Goal: Task Accomplishment & Management: Manage account settings

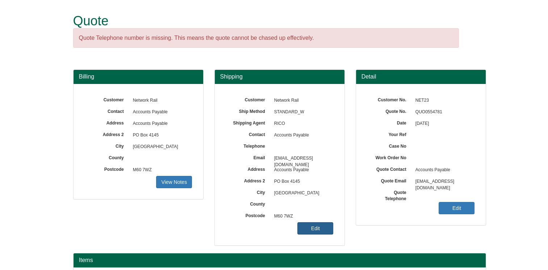
click at [325, 230] on link "Edit" at bounding box center [316, 229] width 36 height 12
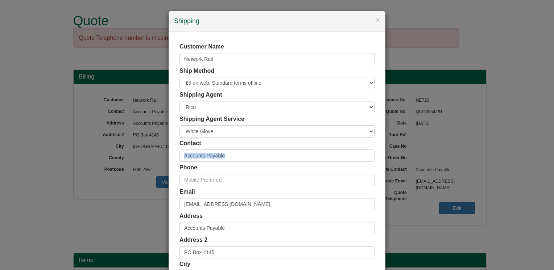
drag, startPoint x: 230, startPoint y: 153, endPoint x: 151, endPoint y: 171, distance: 81.8
click at [151, 171] on div "× Shipping Customer Name Network Rail Ship Method Free of Charge £5 Flat Rate £…" at bounding box center [277, 135] width 554 height 270
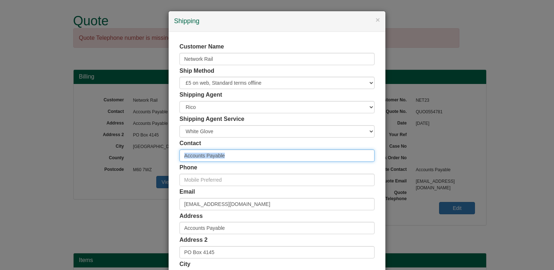
drag, startPoint x: 151, startPoint y: 171, endPoint x: 237, endPoint y: 159, distance: 86.8
click at [237, 159] on input "Accounts Payable" at bounding box center [276, 156] width 195 height 12
click at [235, 155] on input "Accounts Payable" at bounding box center [276, 156] width 195 height 12
drag, startPoint x: 226, startPoint y: 156, endPoint x: 188, endPoint y: 158, distance: 38.5
click at [188, 158] on input "Accounts Payable" at bounding box center [276, 156] width 195 height 12
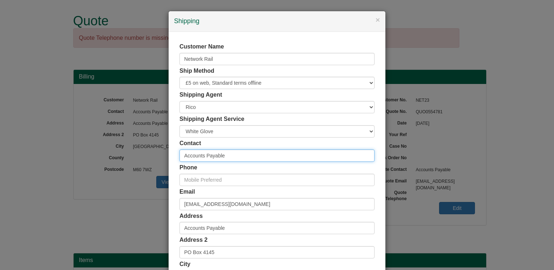
type input "Ac"
drag, startPoint x: 211, startPoint y: 155, endPoint x: 169, endPoint y: 155, distance: 41.3
click at [171, 155] on div "Customer Name Network Rail Ship Method Free of Charge £5 Flat Rate £7.50 Flat R…" at bounding box center [277, 199] width 217 height 335
paste input "[PERSON_NAME]"
type input "[PERSON_NAME]"
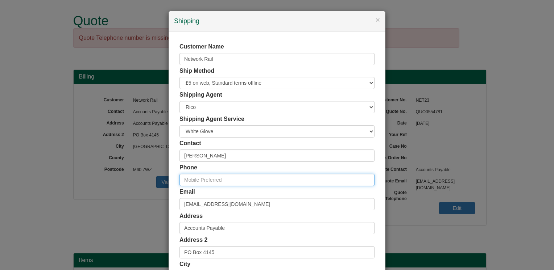
click at [236, 178] on input "text" at bounding box center [276, 180] width 195 height 12
click at [207, 178] on input "text" at bounding box center [276, 180] width 195 height 12
paste input "07849573392"
type input "07849573392"
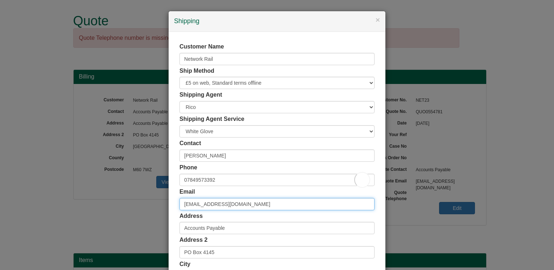
drag, startPoint x: 278, startPoint y: 202, endPoint x: 176, endPoint y: 212, distance: 102.7
click at [176, 212] on div "Customer Name Network Rail Ship Method Free of Charge £5 Flat Rate £7.50 Flat R…" at bounding box center [277, 199] width 217 height 335
click at [188, 203] on input "email" at bounding box center [276, 204] width 195 height 12
paste input "[PERSON_NAME][EMAIL_ADDRESS][PERSON_NAME][DOMAIN_NAME]"
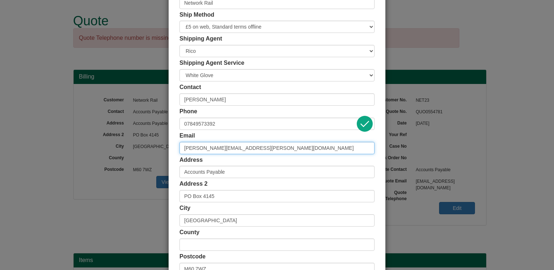
scroll to position [109, 0]
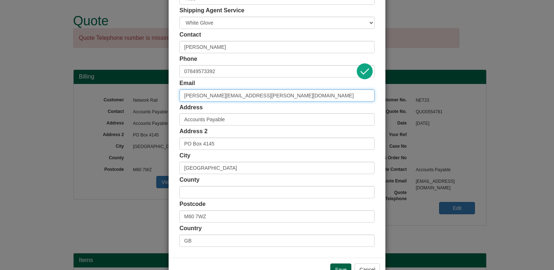
type input "[PERSON_NAME][EMAIL_ADDRESS][PERSON_NAME][DOMAIN_NAME]"
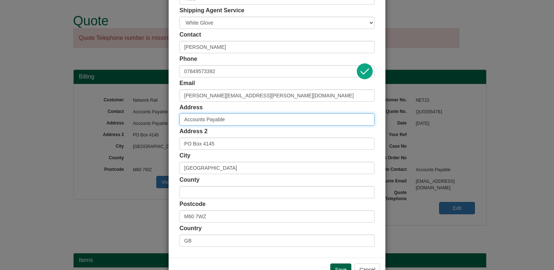
drag, startPoint x: 232, startPoint y: 121, endPoint x: 158, endPoint y: 129, distance: 74.0
click at [159, 126] on div "× Shipping Customer Name Network Rail Ship Method Free of Charge £5 Flat Rate £…" at bounding box center [277, 135] width 554 height 270
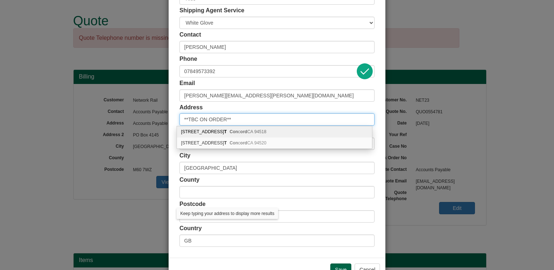
type input "**TBC ON ORDER**"
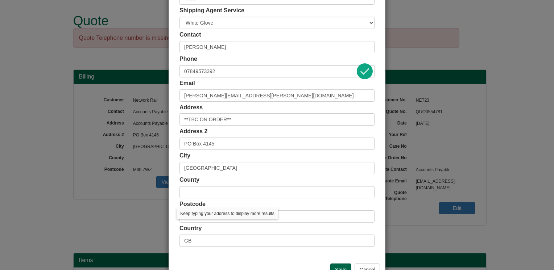
click at [169, 126] on div "Customer Name Network Rail Ship Method Free of Charge £5 Flat Rate £7.50 Flat R…" at bounding box center [277, 90] width 217 height 335
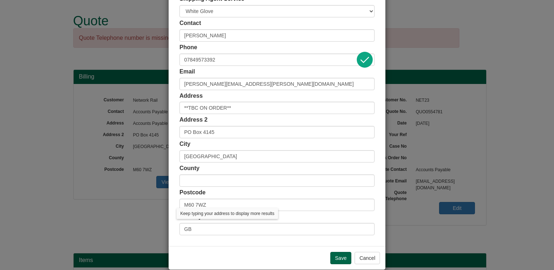
scroll to position [130, 0]
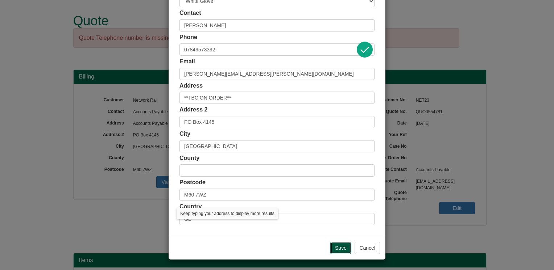
click at [330, 245] on input "Save" at bounding box center [340, 248] width 21 height 12
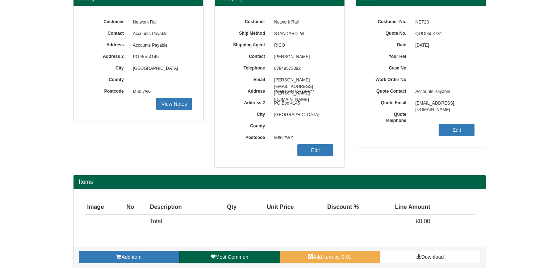
scroll to position [81, 0]
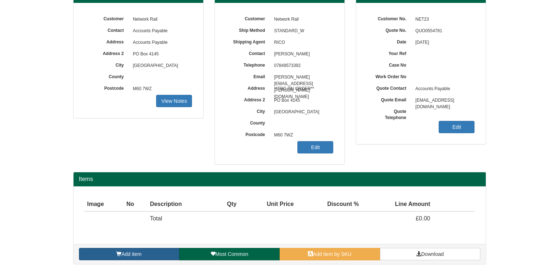
click at [138, 251] on span "Add item" at bounding box center [131, 254] width 20 height 6
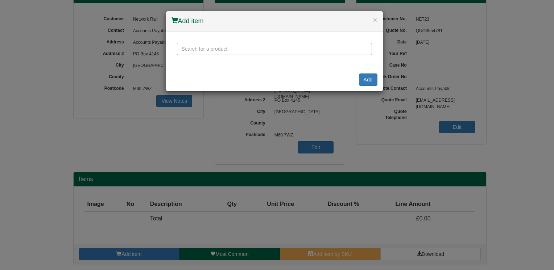
click at [237, 48] on input "text" at bounding box center [274, 49] width 195 height 12
drag, startPoint x: 373, startPoint y: 18, endPoint x: 372, endPoint y: 29, distance: 11.6
click at [373, 18] on button "×" at bounding box center [375, 20] width 4 height 8
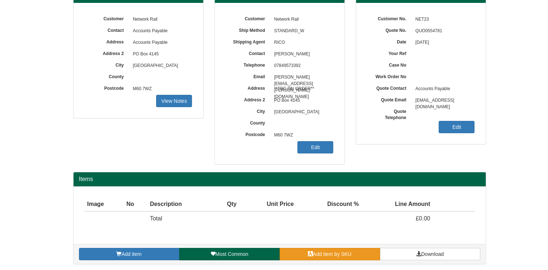
click at [342, 257] on link "Add item by SKU" at bounding box center [330, 254] width 100 height 12
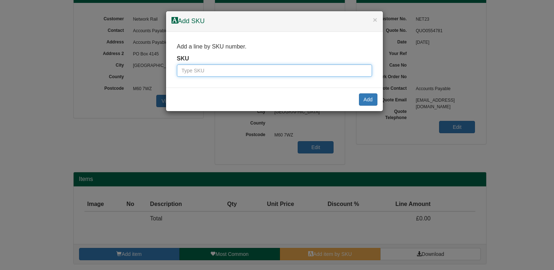
paste input "9787601BLA"
type input "9787601BLA"
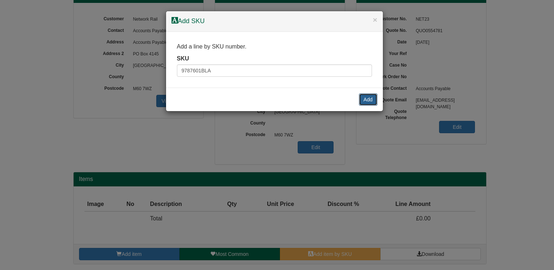
click at [365, 99] on button "Add" at bounding box center [368, 99] width 18 height 12
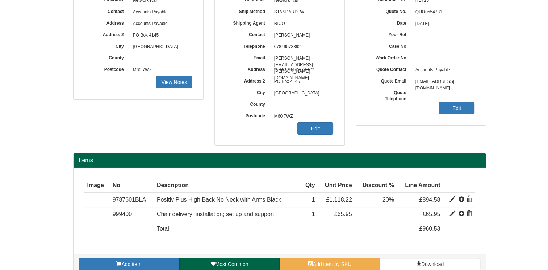
scroll to position [110, 0]
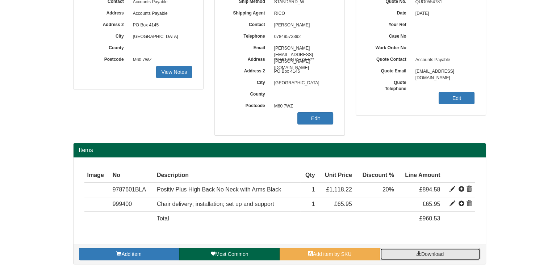
click at [445, 255] on link "Download" at bounding box center [430, 254] width 100 height 12
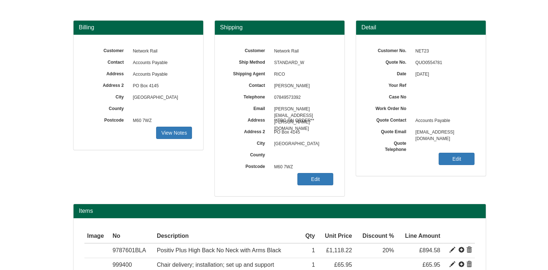
scroll to position [38, 0]
